Goal: Check status: Check status

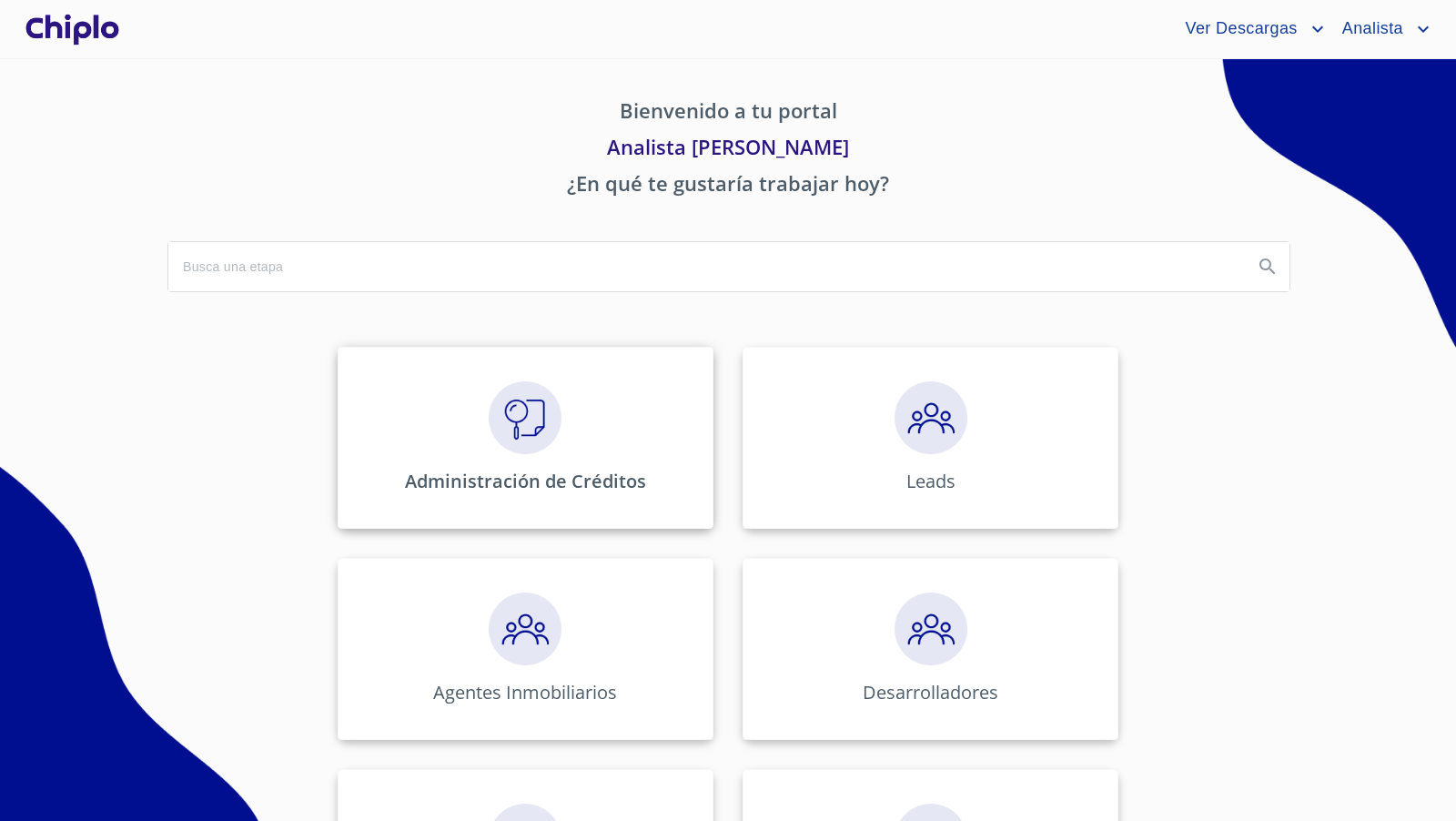
click at [508, 462] on div "Administración de Créditos" at bounding box center [525, 438] width 376 height 182
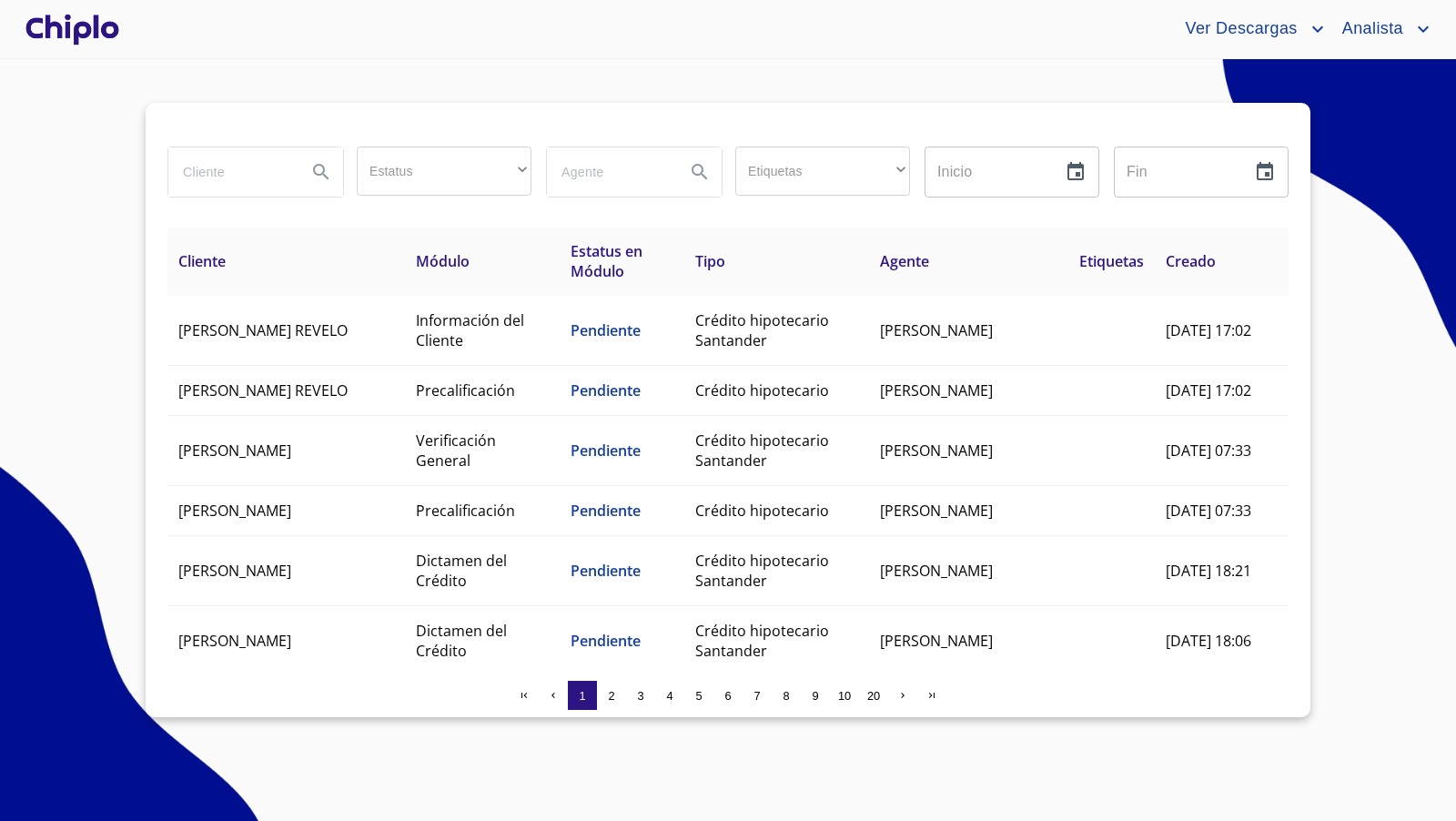
click at [241, 165] on input "search" at bounding box center [230, 171] width 124 height 49
type input "maya"
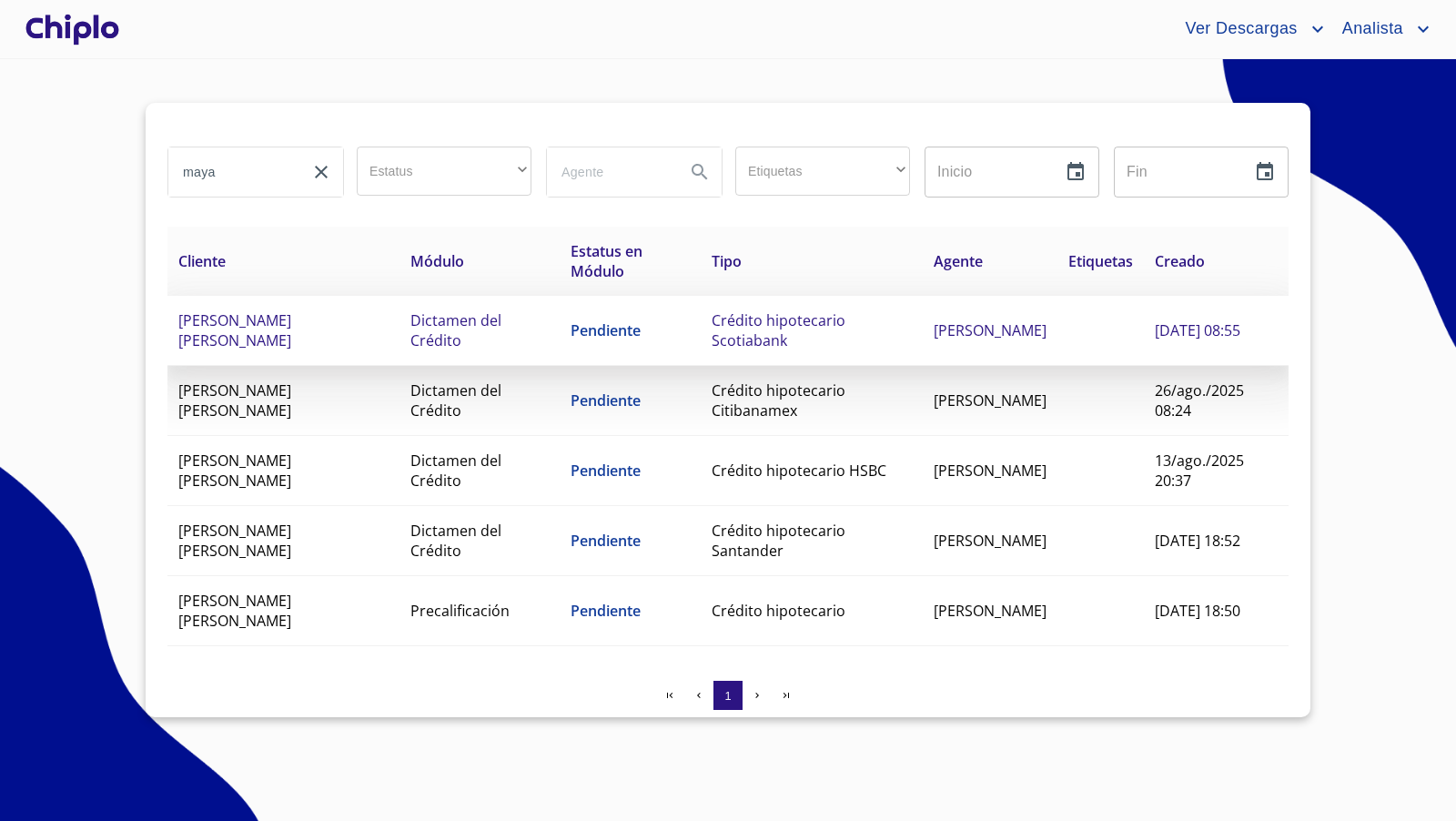
click at [291, 318] on span "[PERSON_NAME] [PERSON_NAME]" at bounding box center [234, 331] width 113 height 40
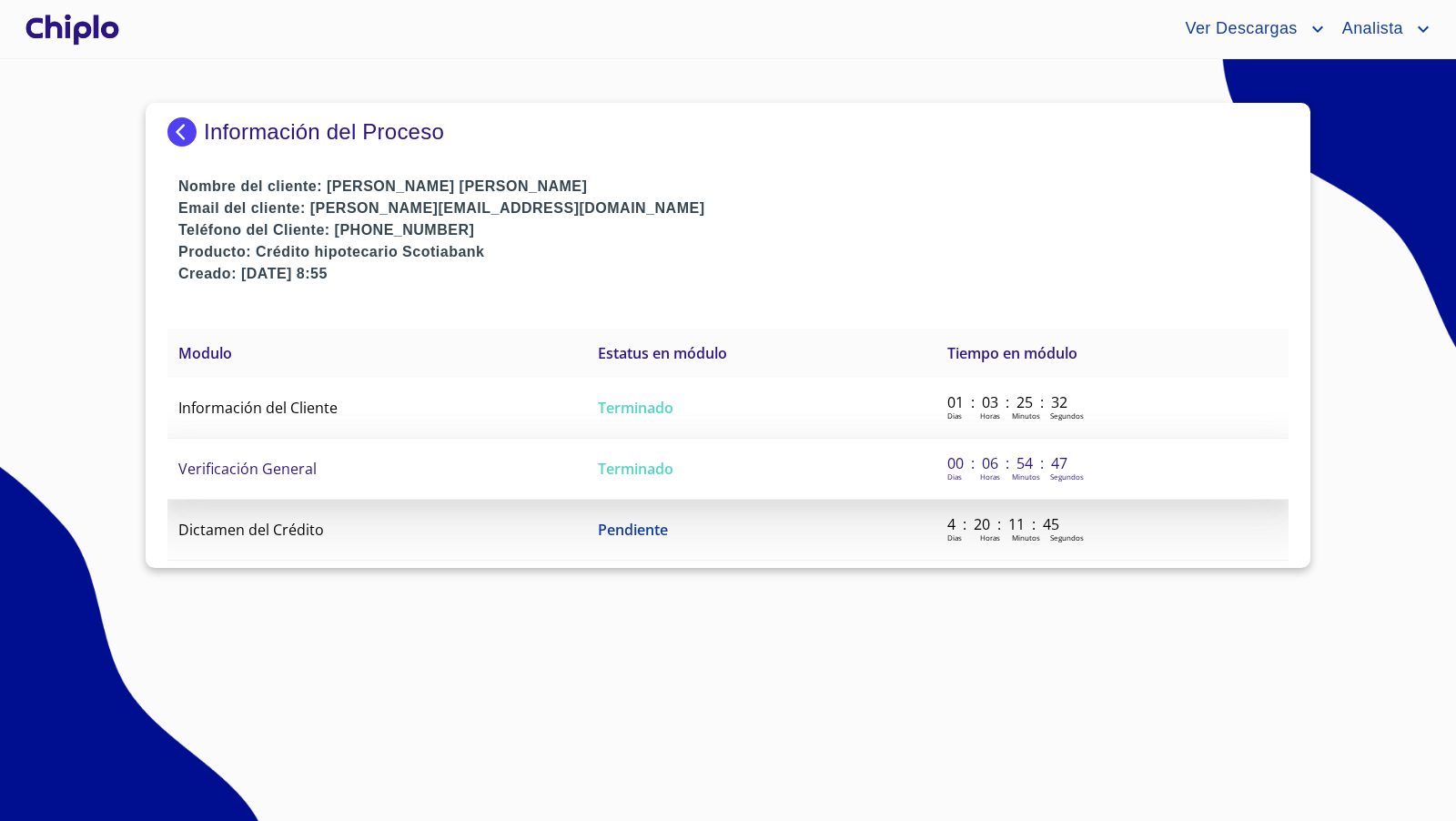
click at [298, 484] on td "Verificación General" at bounding box center [377, 469] width 419 height 61
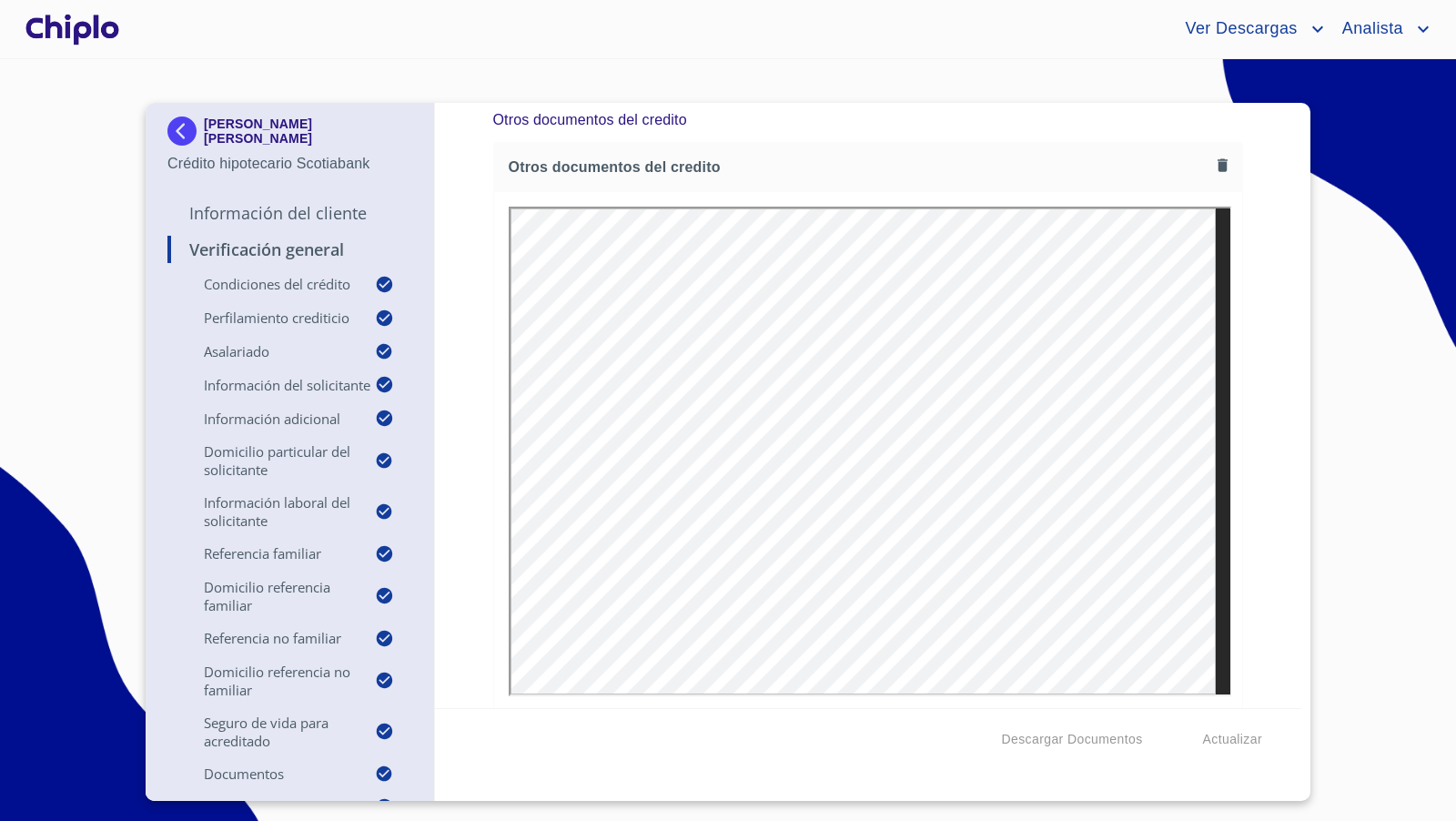
scroll to position [15306, 0]
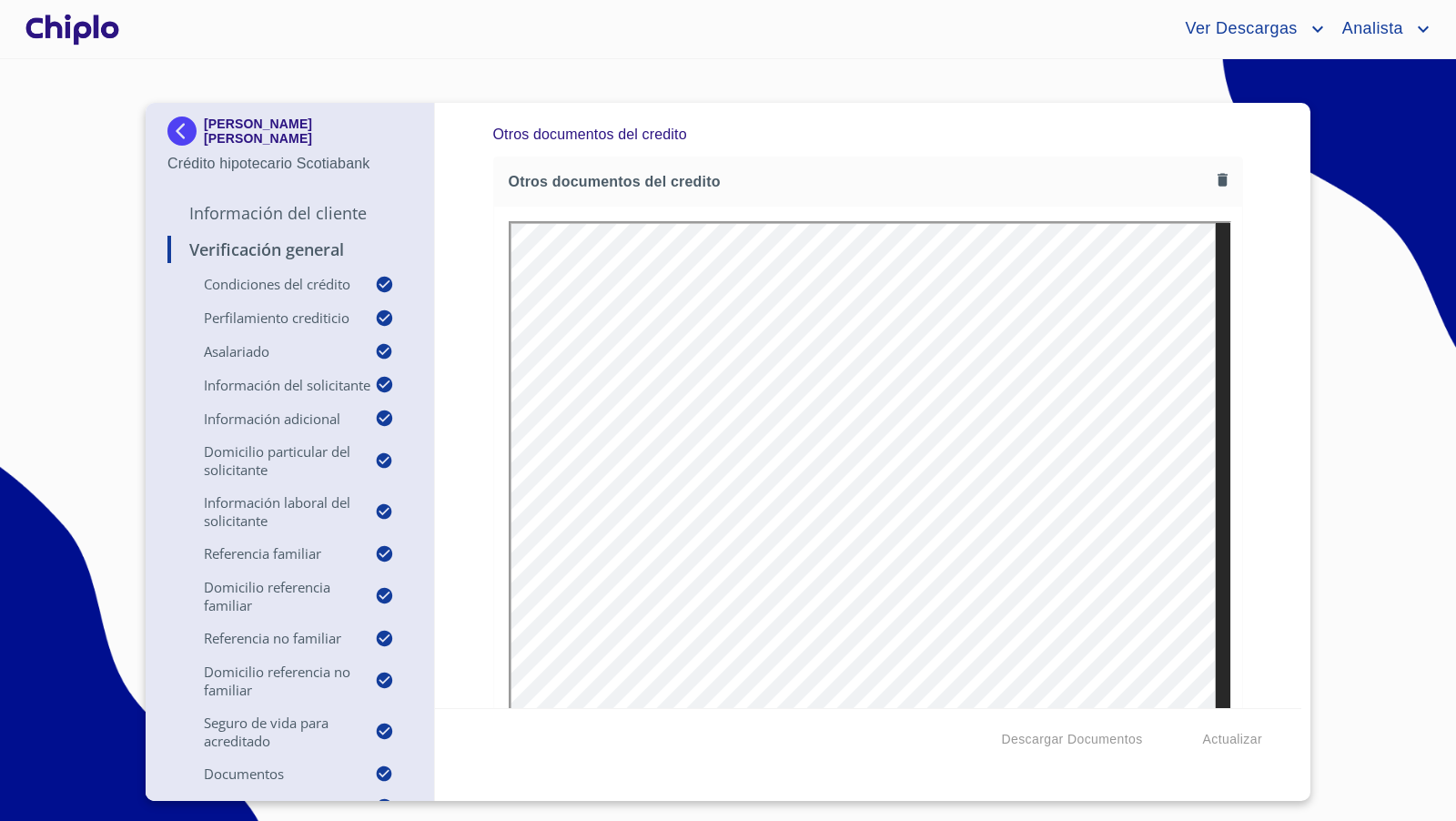
click at [250, 208] on p "Información del Cliente" at bounding box center [290, 213] width 245 height 22
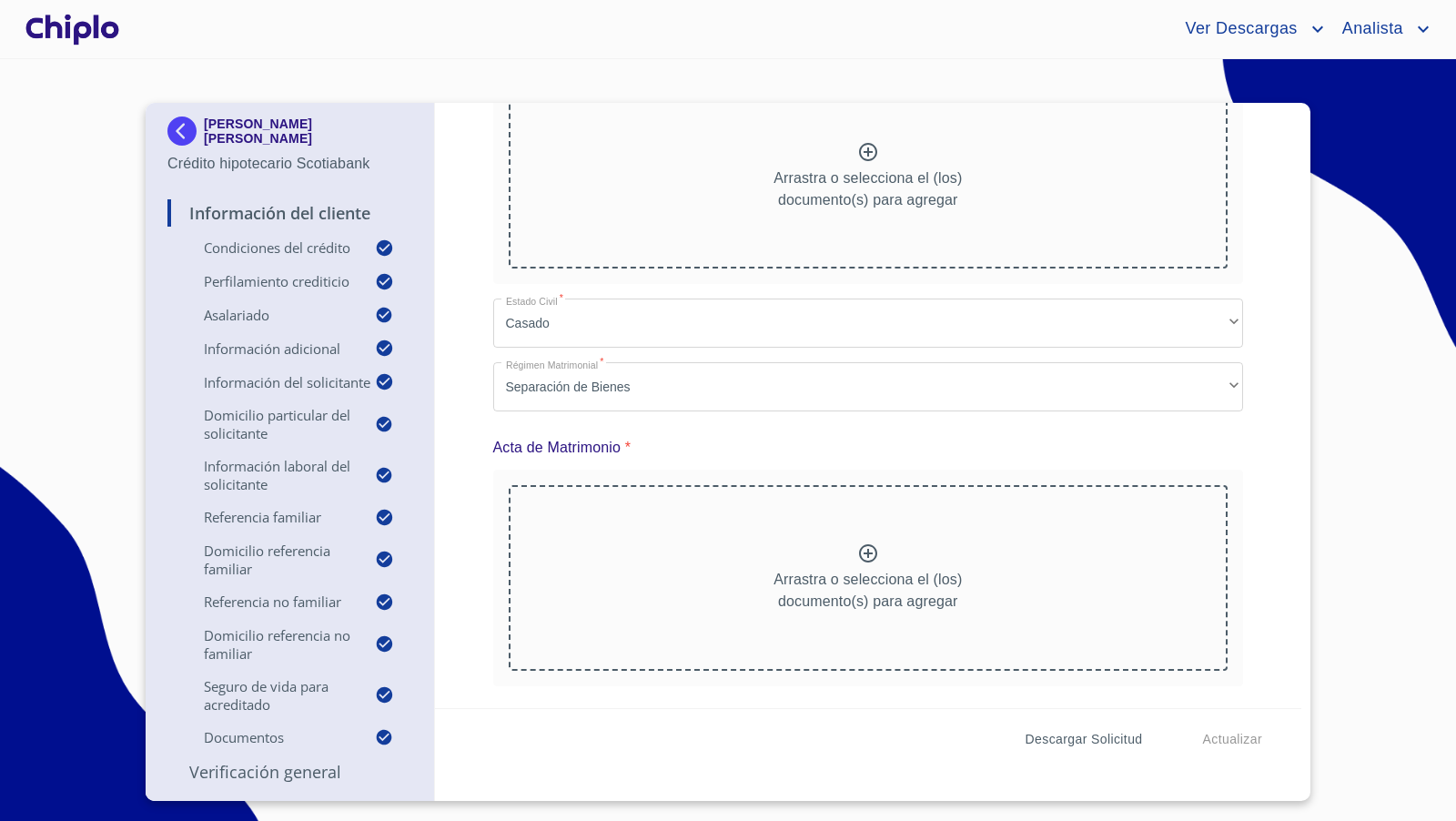
click at [1094, 742] on span "Descargar Solicitud" at bounding box center [1085, 739] width 118 height 23
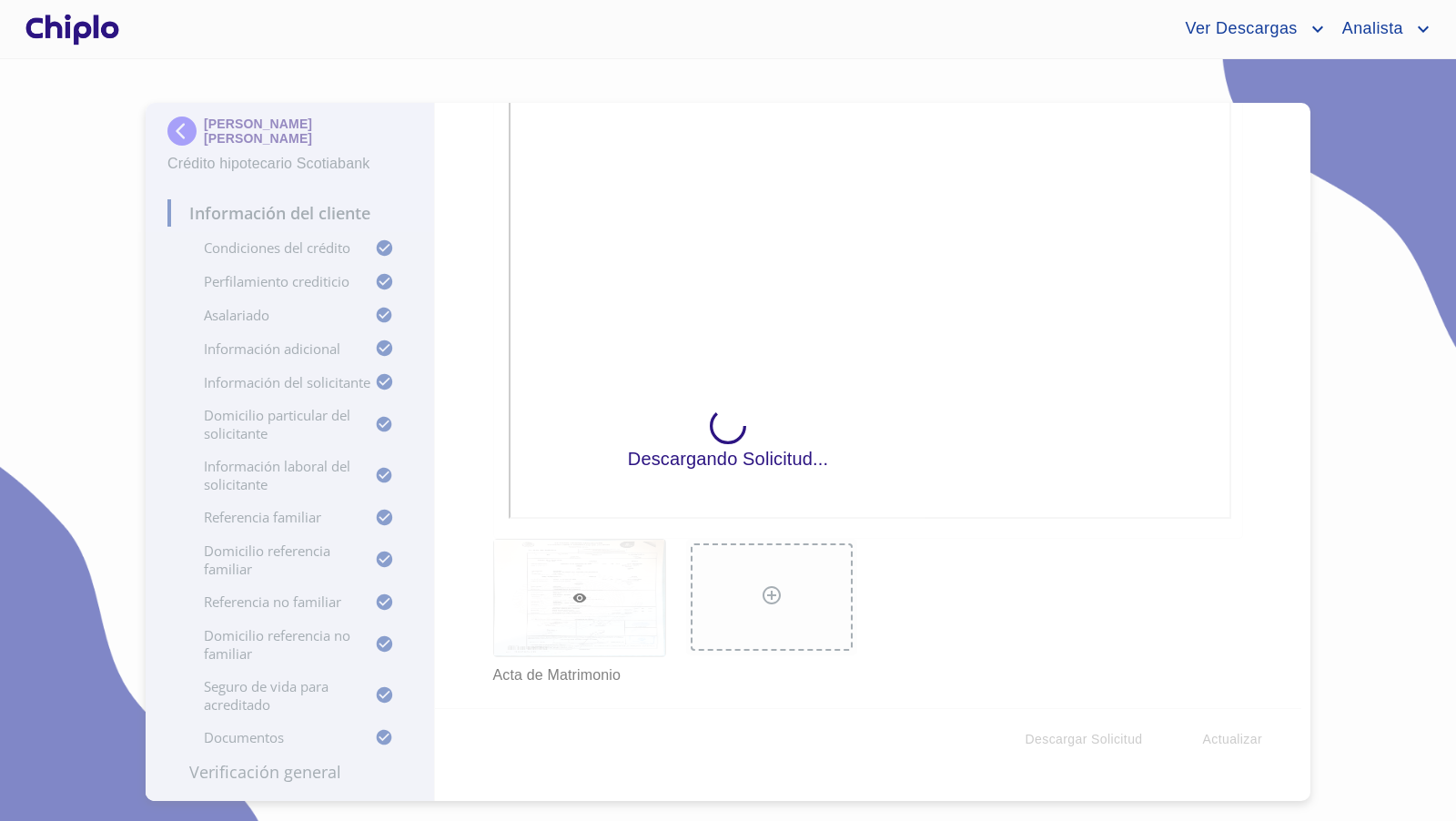
scroll to position [0, 0]
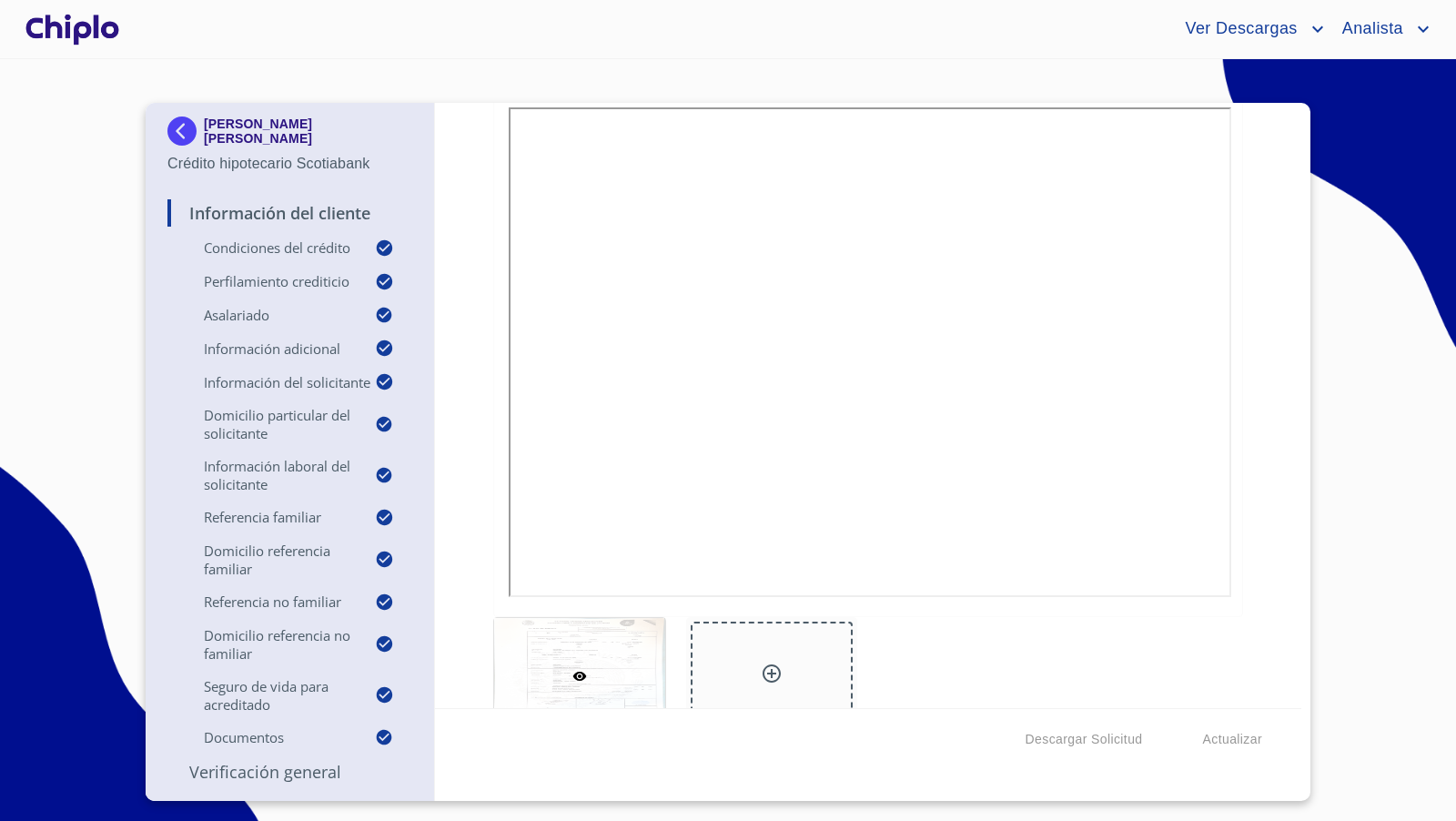
scroll to position [13165, 0]
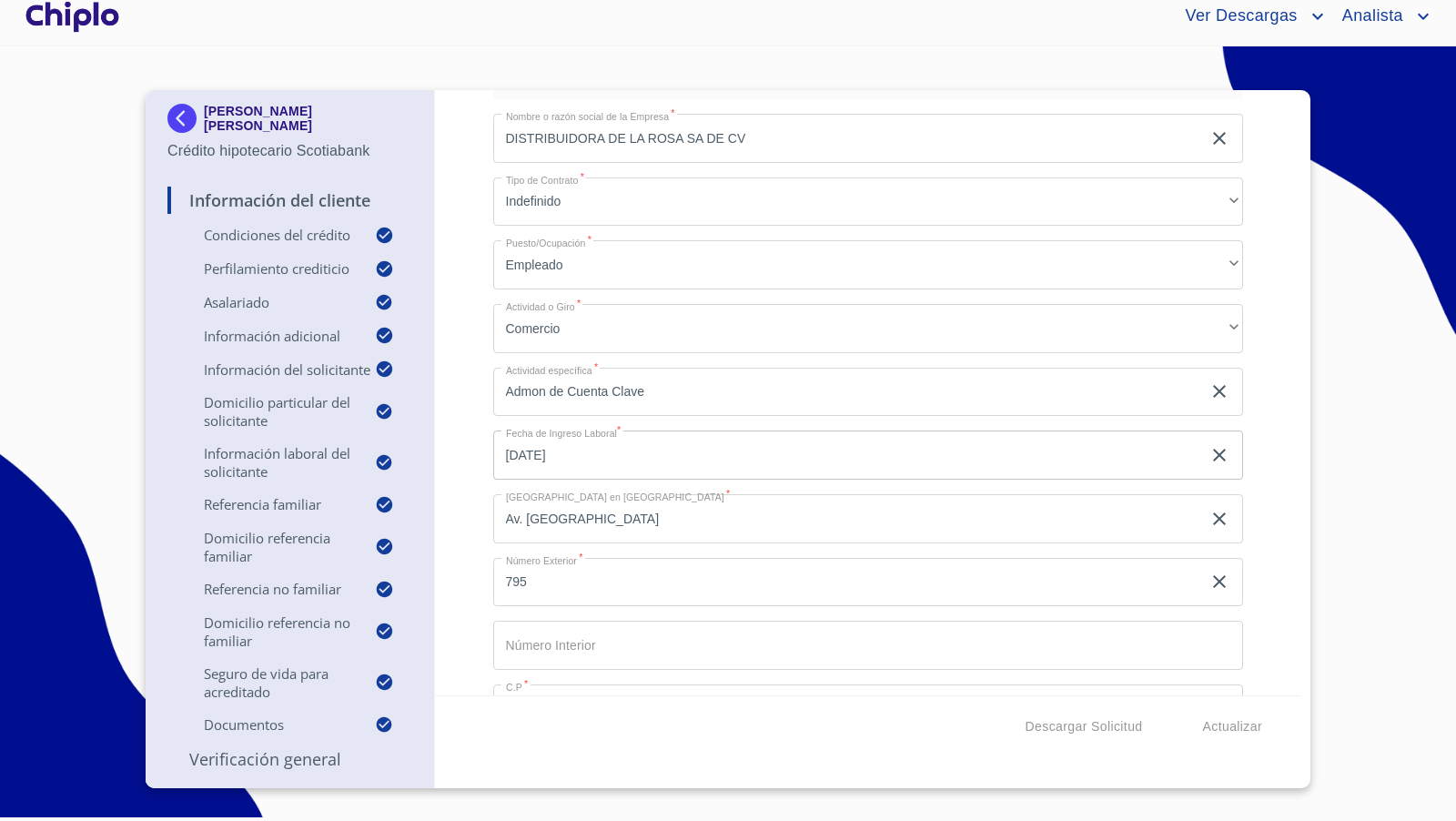
scroll to position [4156, 0]
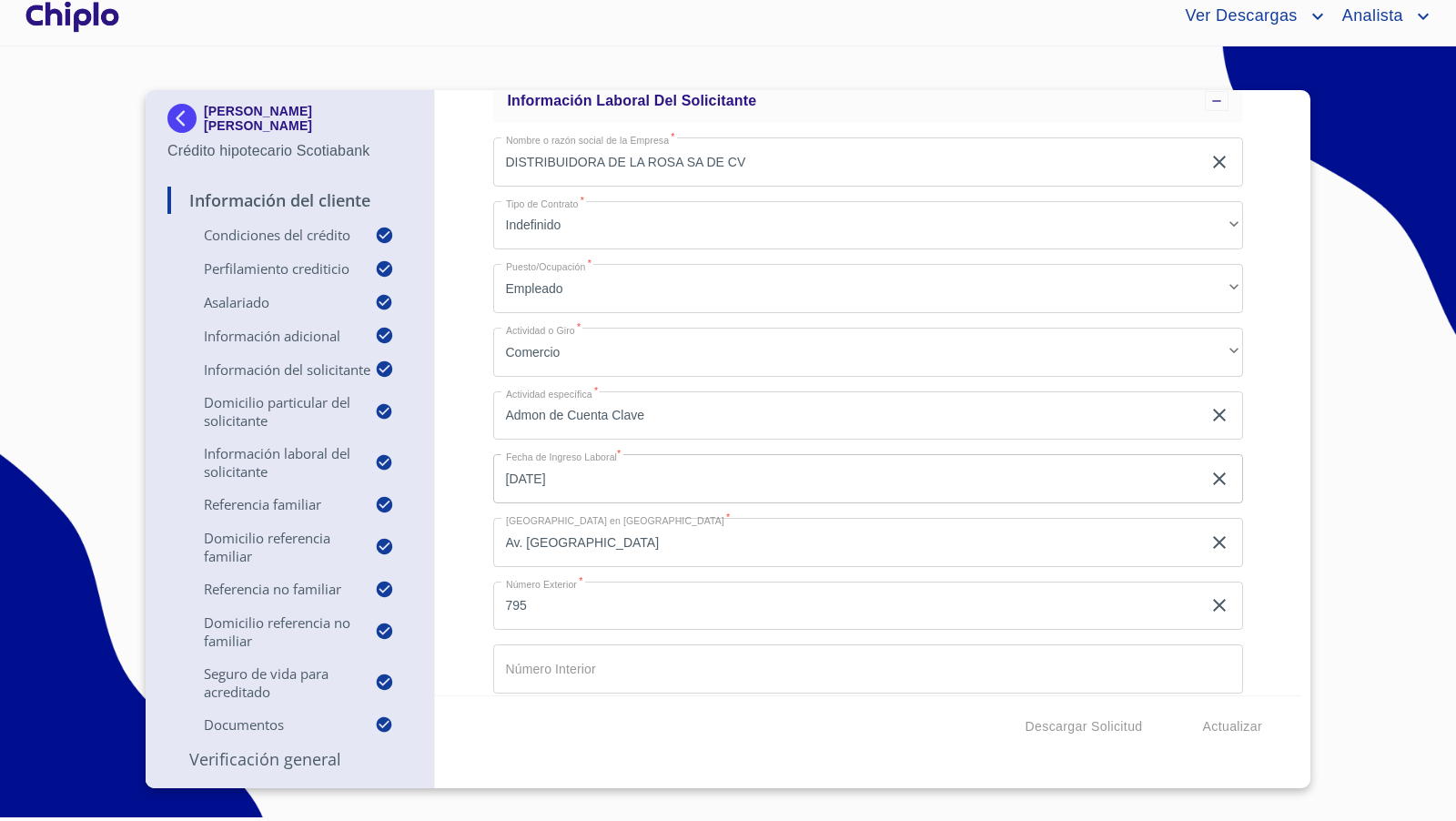
click at [1262, 419] on div "Información del Cliente Condiciones del Crédito Selecciona tu producto   * Adqu…" at bounding box center [869, 393] width 868 height 606
click at [1268, 442] on div "Información del Cliente Condiciones del Crédito Selecciona tu producto   * Adqu…" at bounding box center [869, 393] width 868 height 606
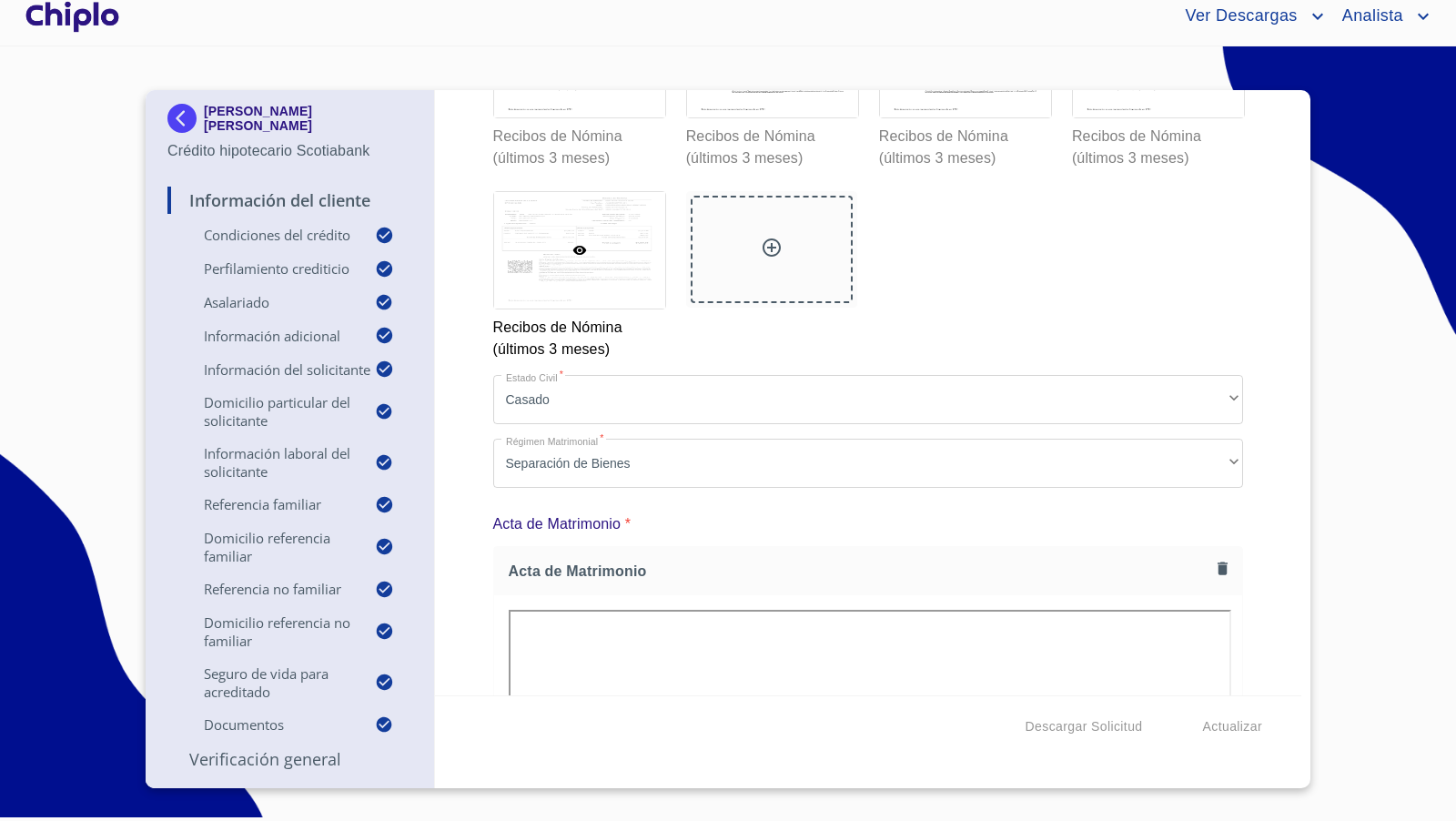
scroll to position [12611, 0]
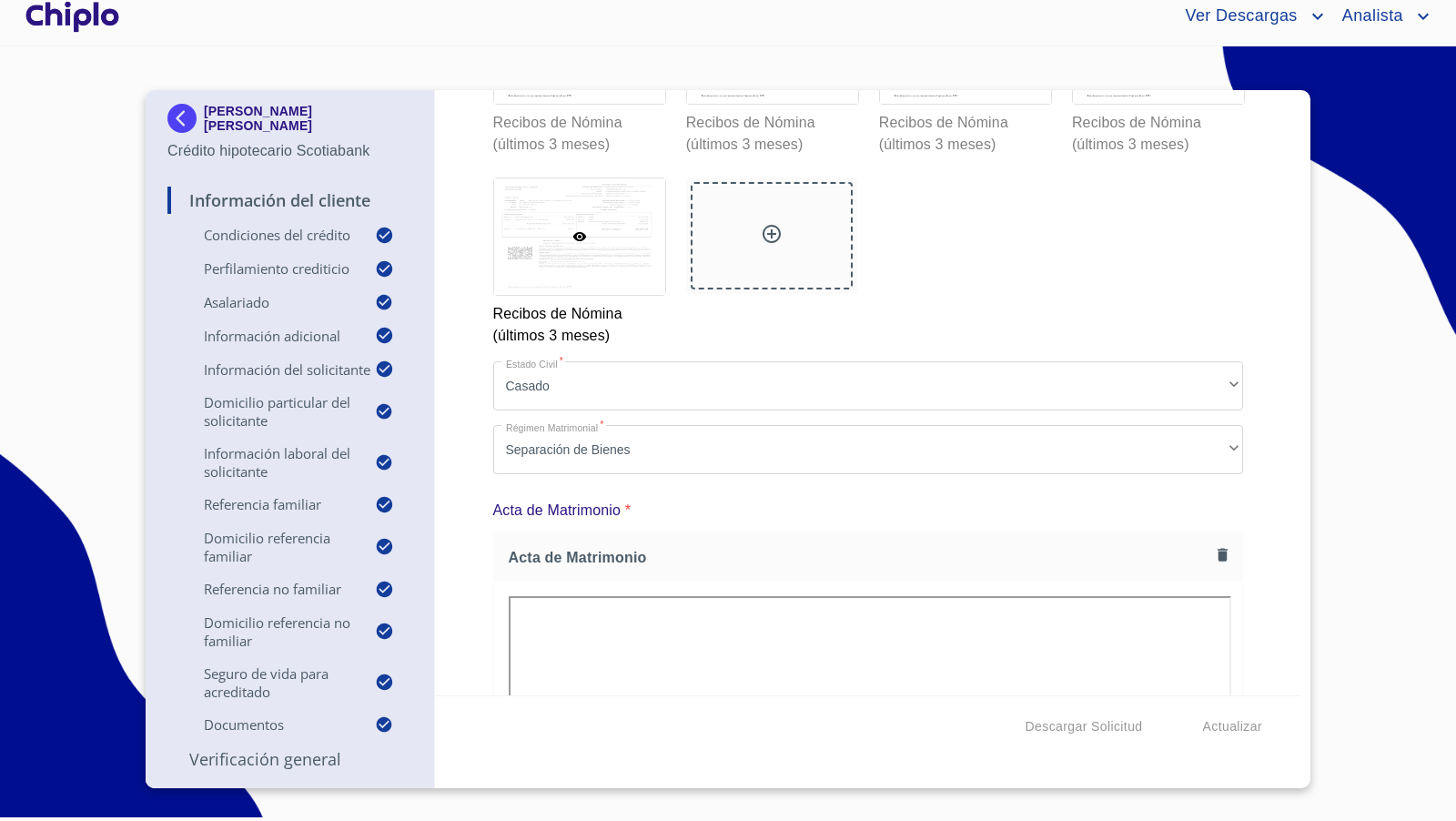
click at [1264, 393] on div "Información del Cliente Condiciones del Crédito Selecciona tu producto   * Adqu…" at bounding box center [869, 393] width 868 height 606
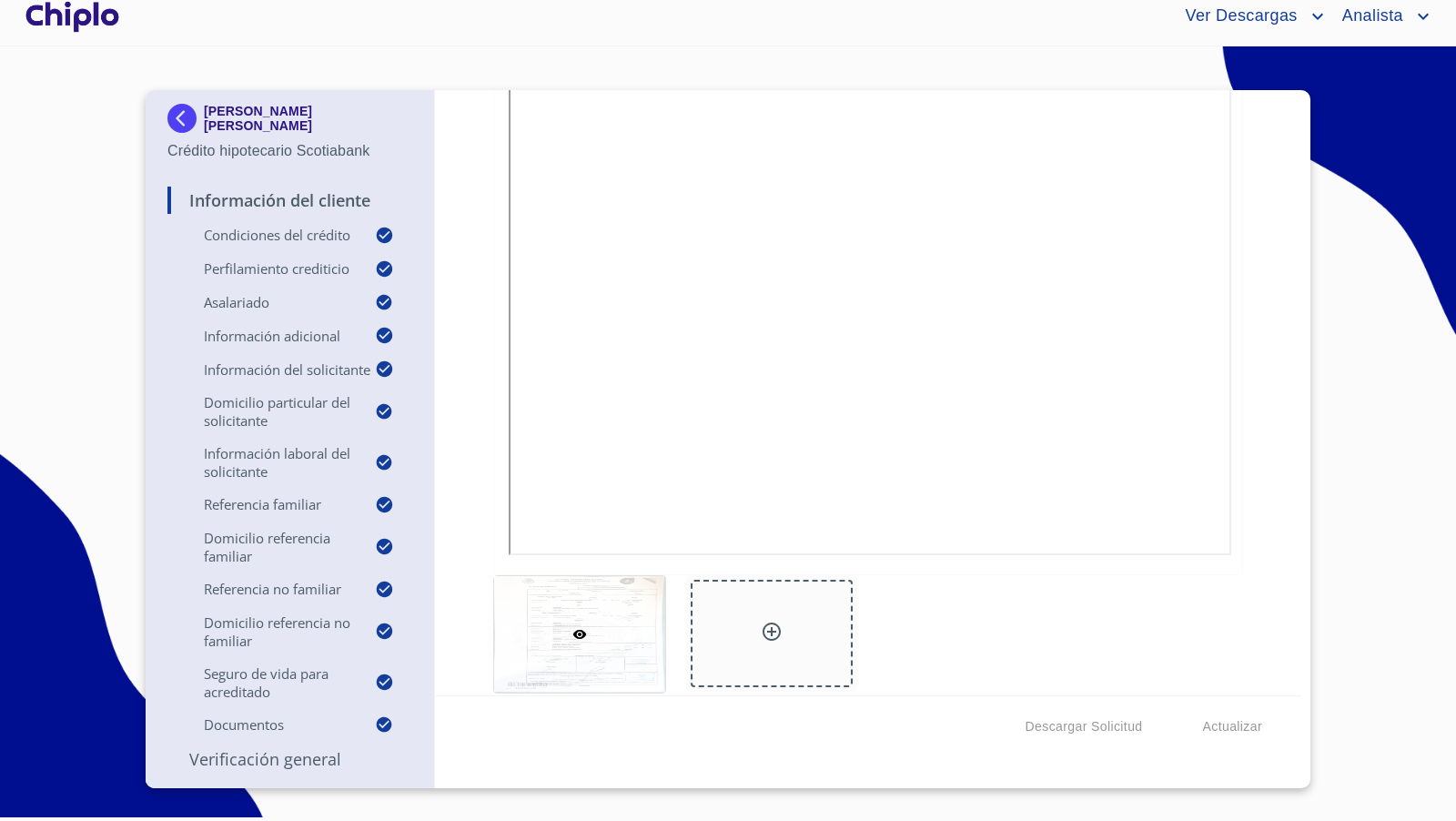
scroll to position [13135, 0]
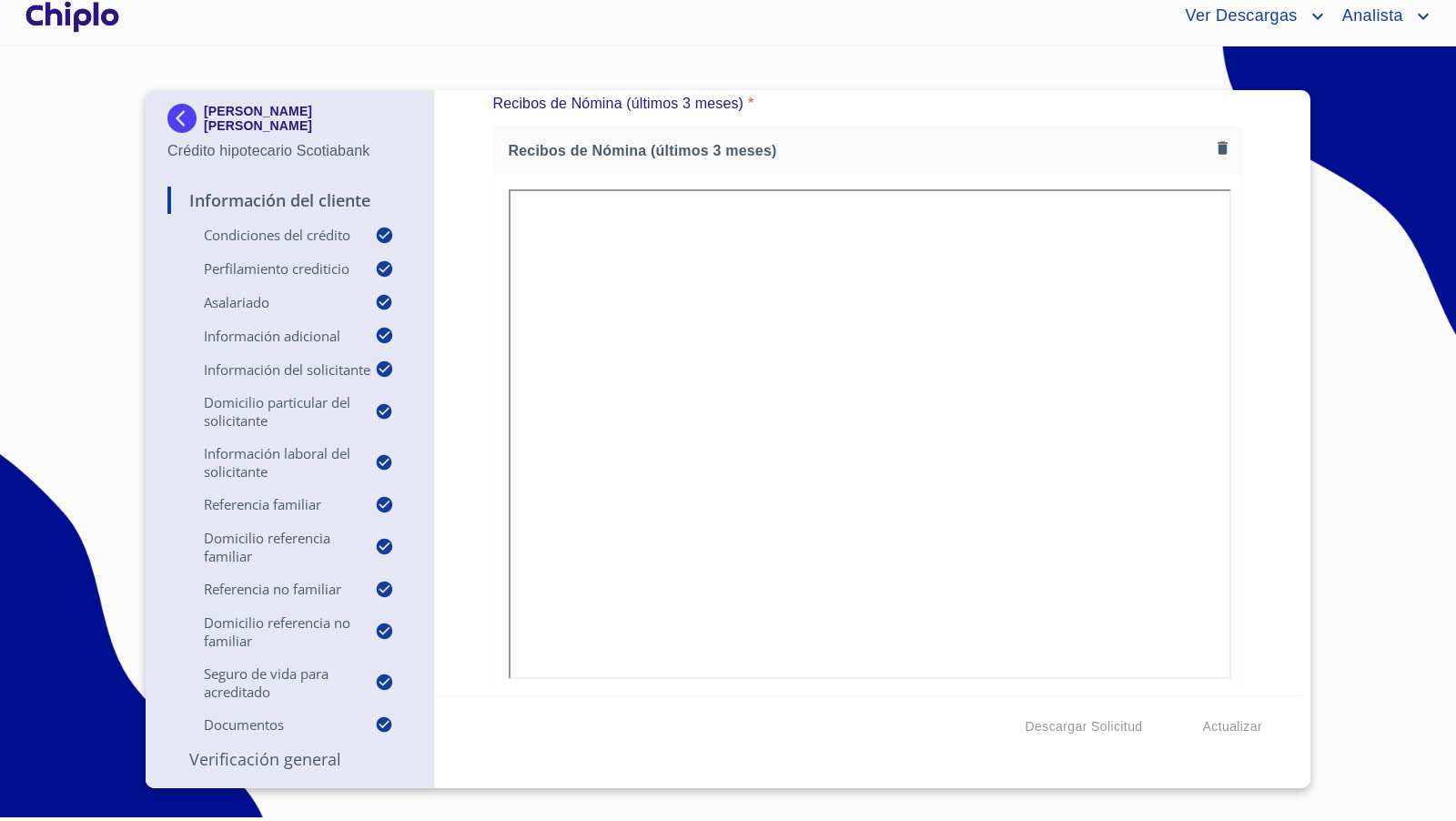
click at [1250, 425] on div "Información del Cliente Condiciones del Crédito Selecciona tu producto   * Adqu…" at bounding box center [869, 393] width 868 height 606
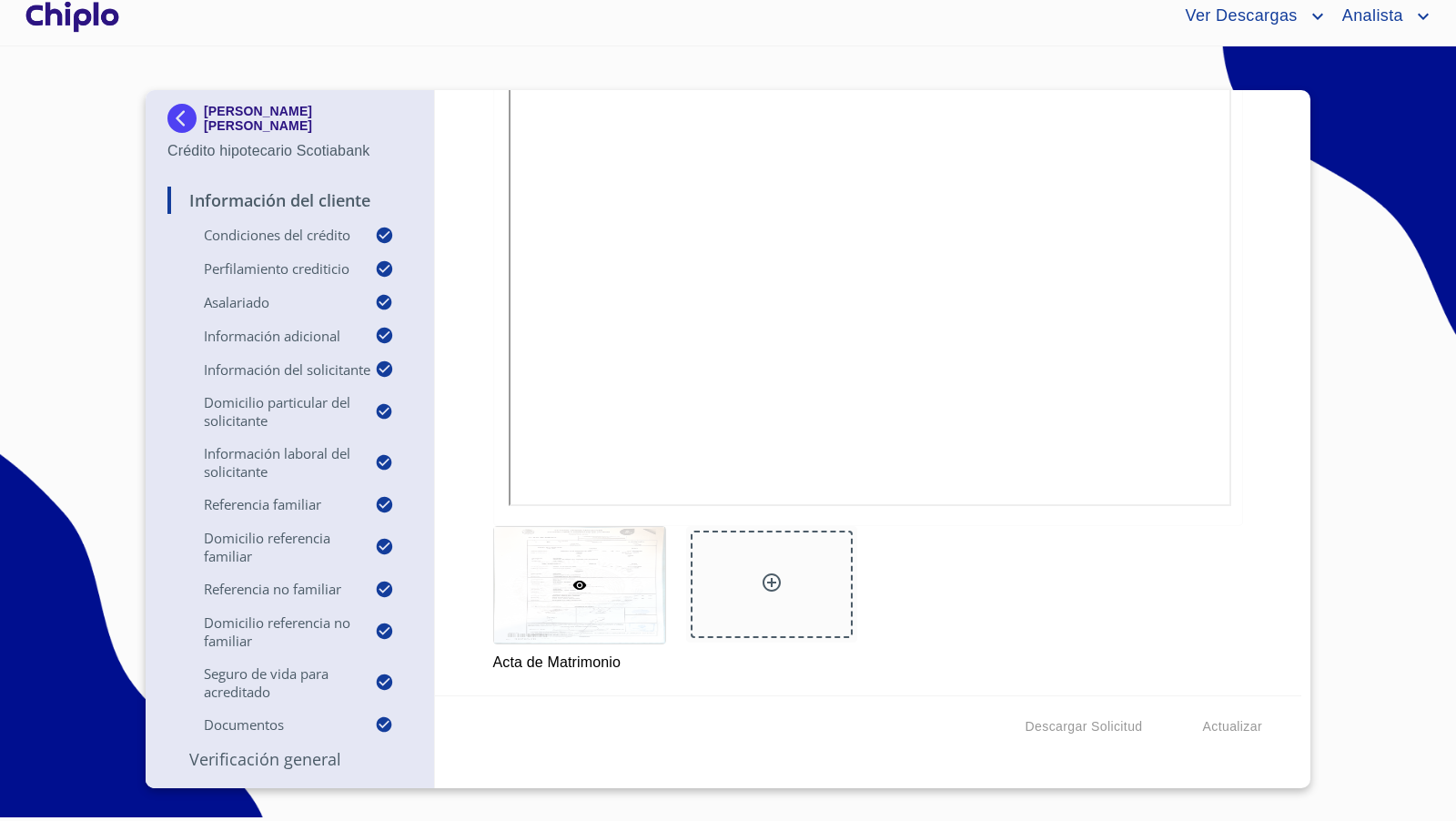
scroll to position [56, 0]
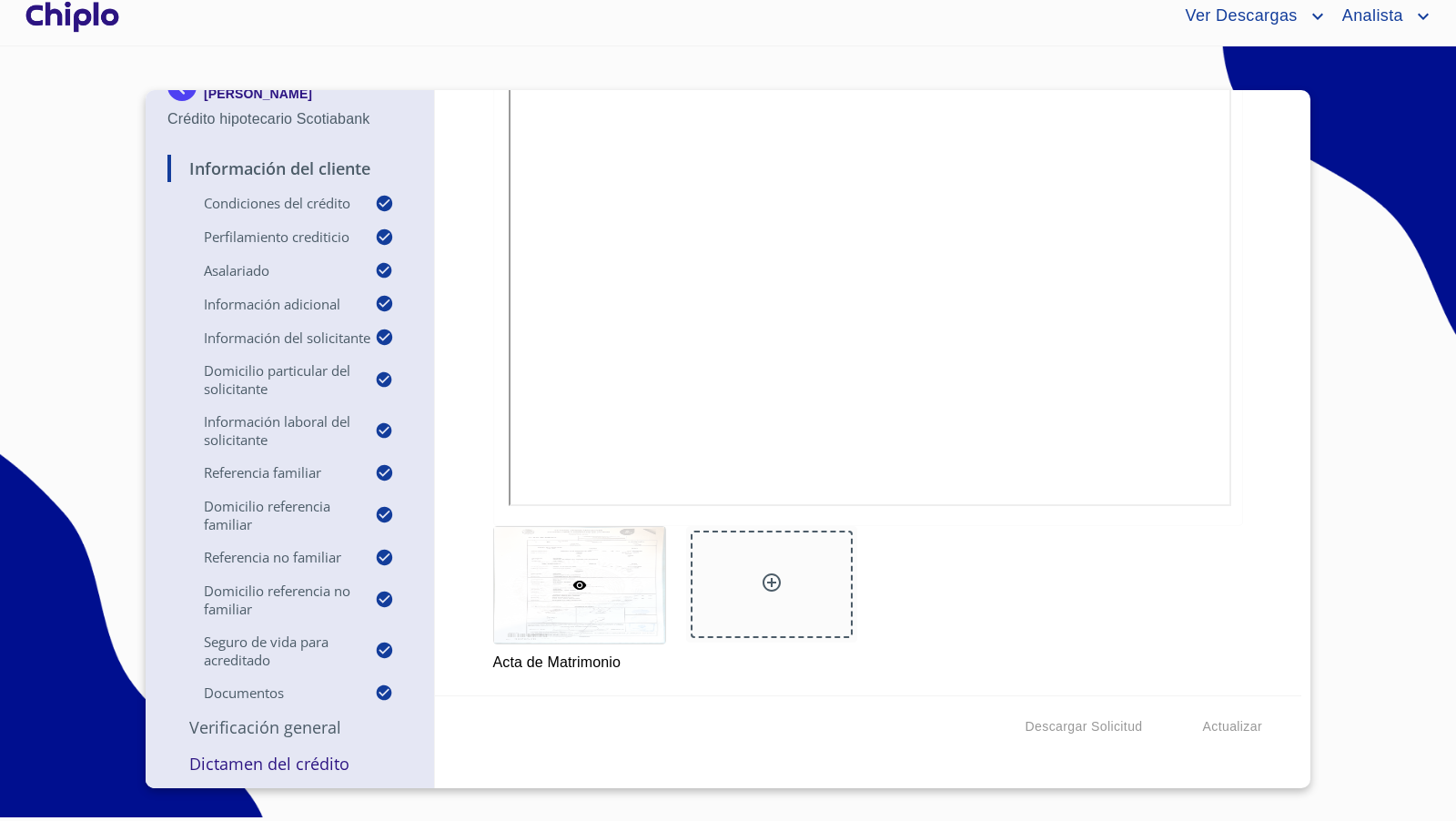
click at [281, 727] on p "Verificación General" at bounding box center [290, 727] width 245 height 22
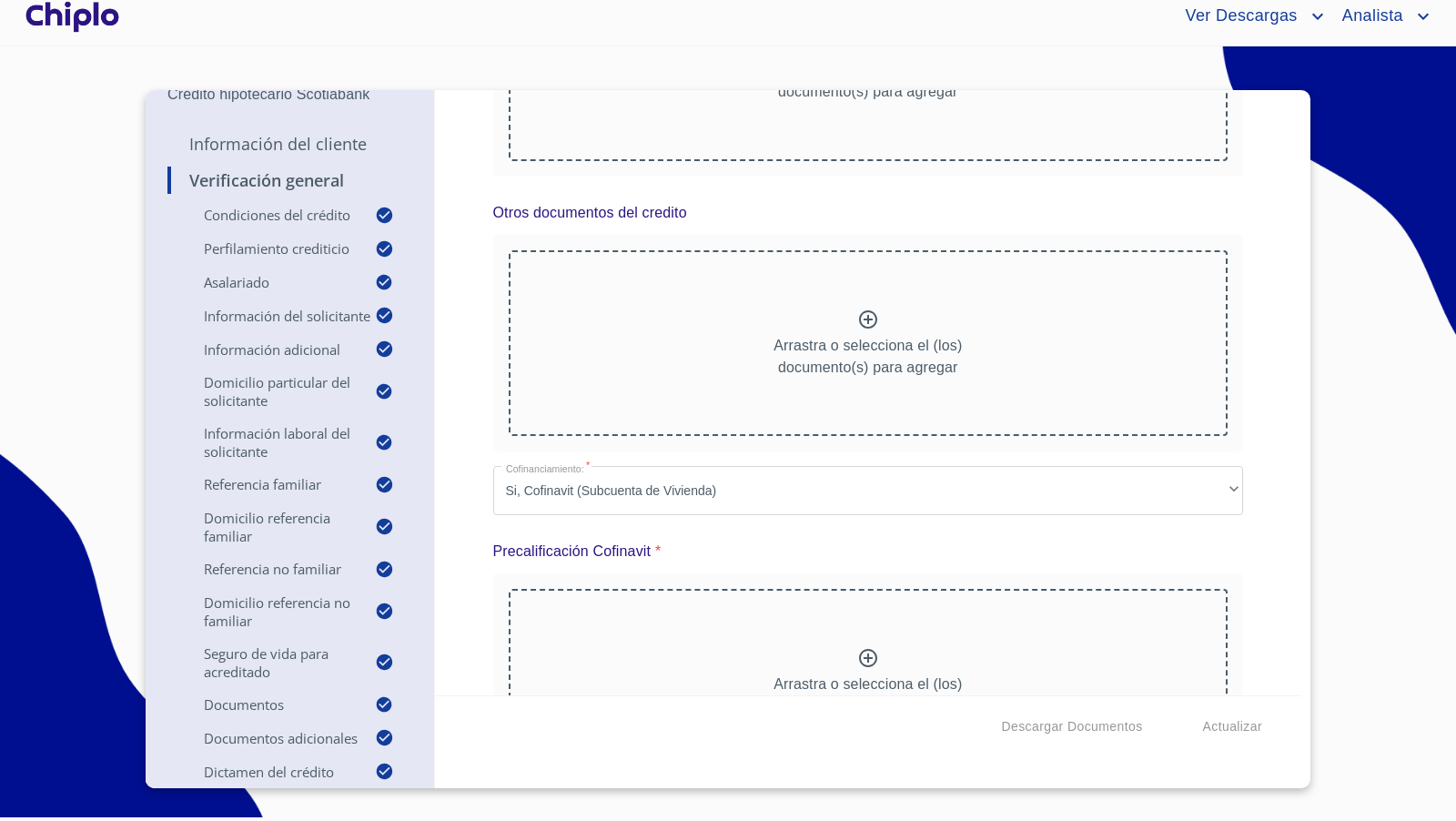
scroll to position [13552, 0]
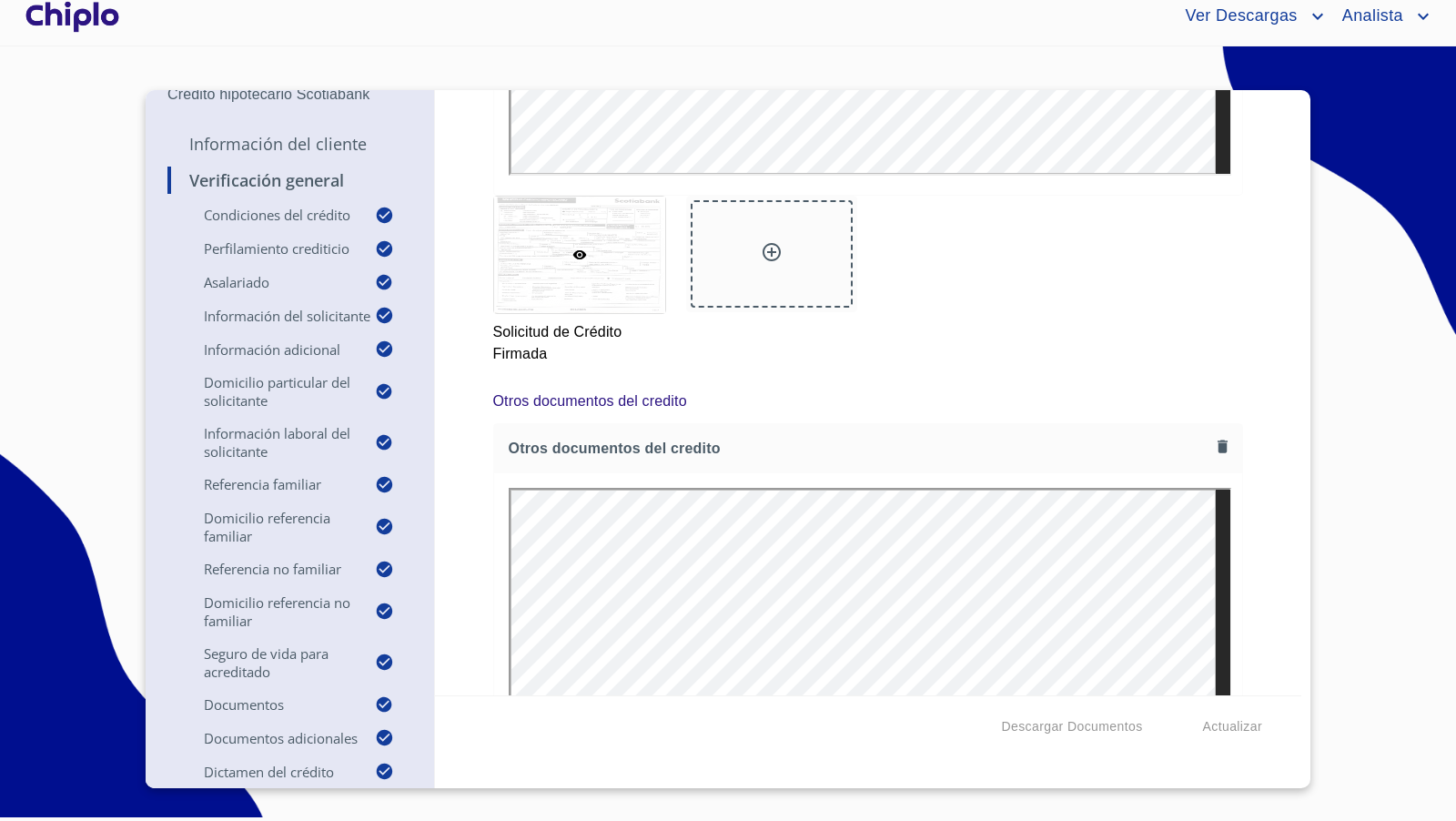
scroll to position [15509, 0]
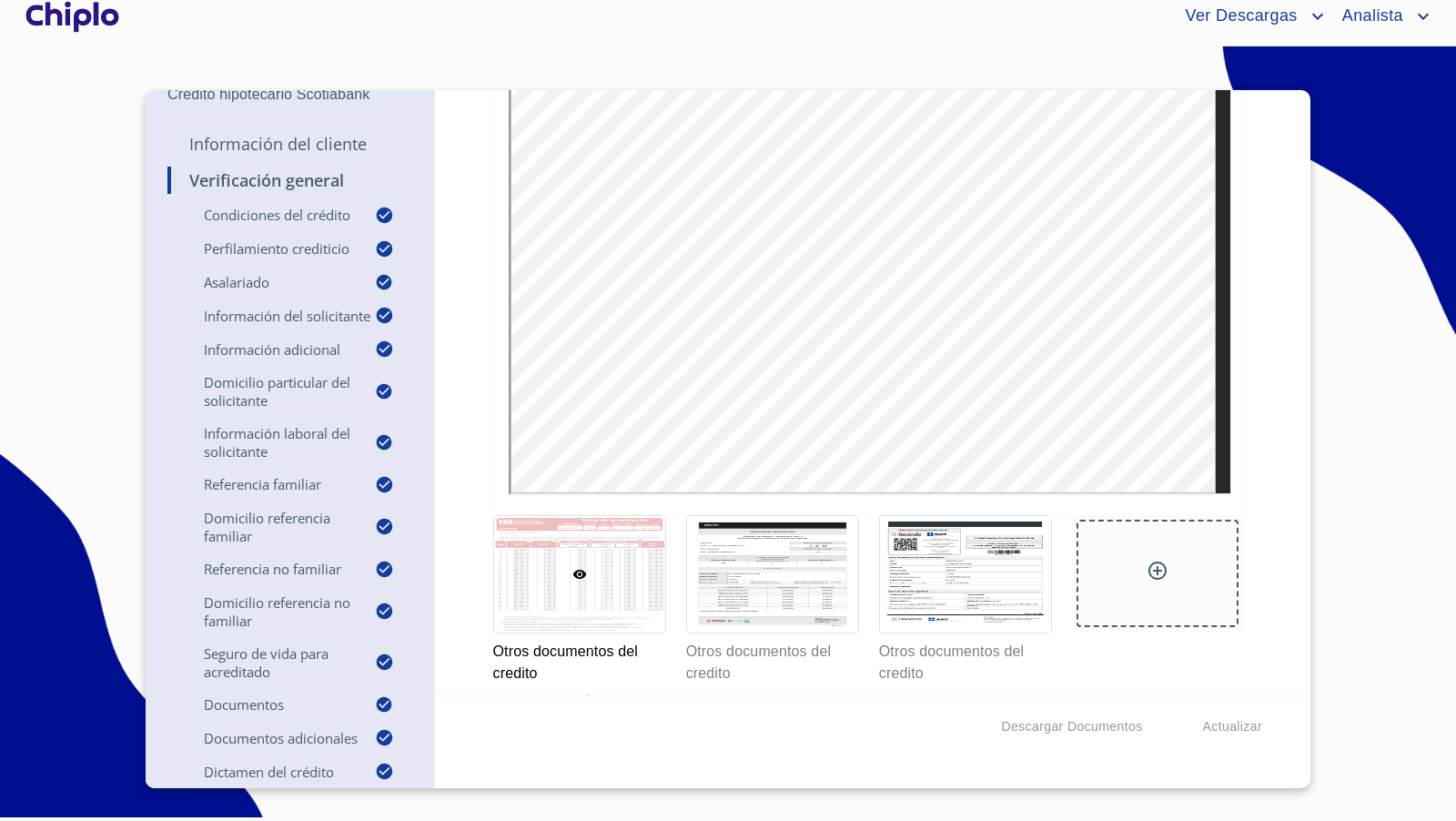
click at [86, 17] on div at bounding box center [73, 16] width 101 height 58
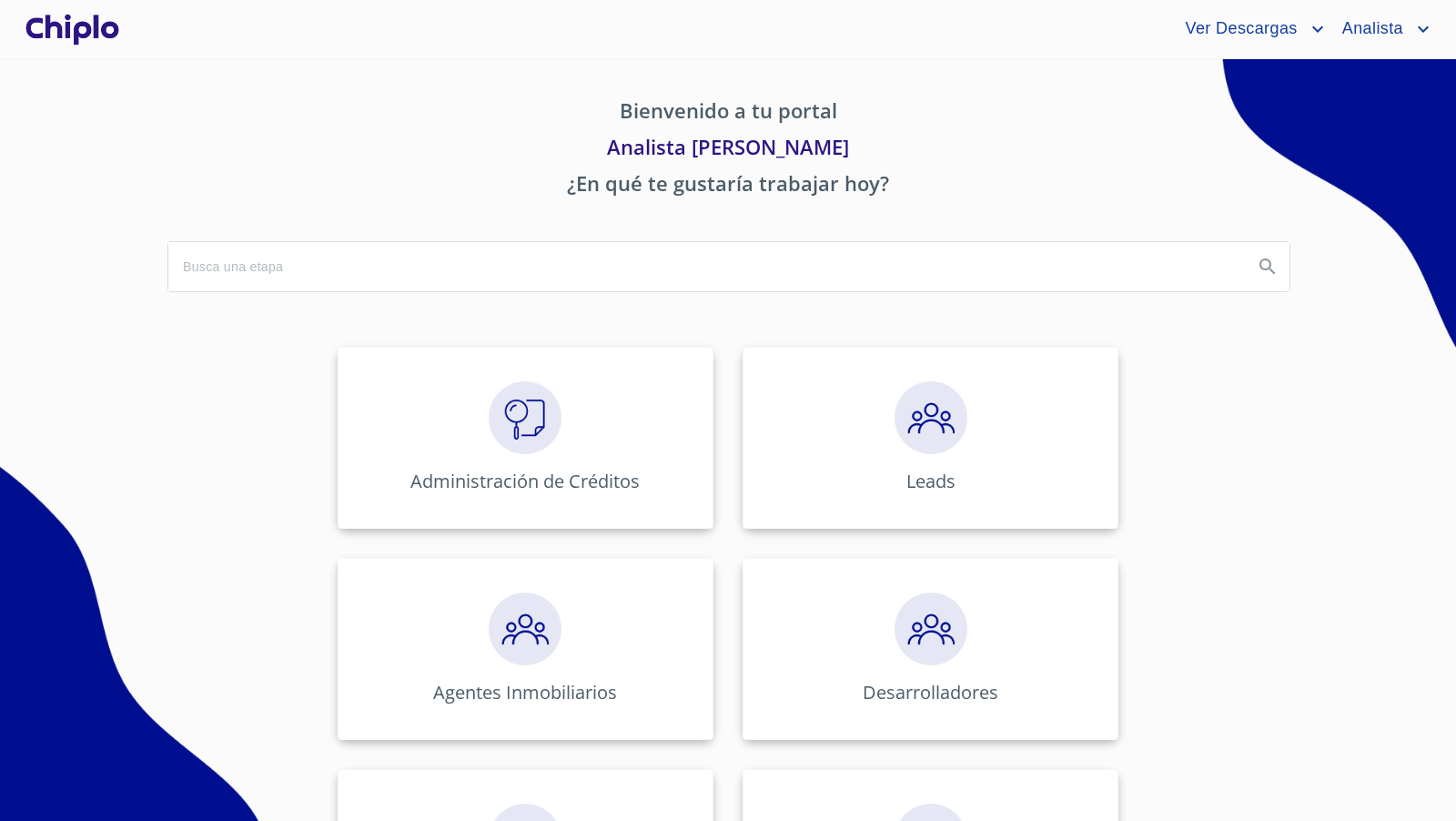
click at [409, 103] on p "Bienvenido a tu portal" at bounding box center [728, 114] width 1121 height 37
